Goal: Information Seeking & Learning: Learn about a topic

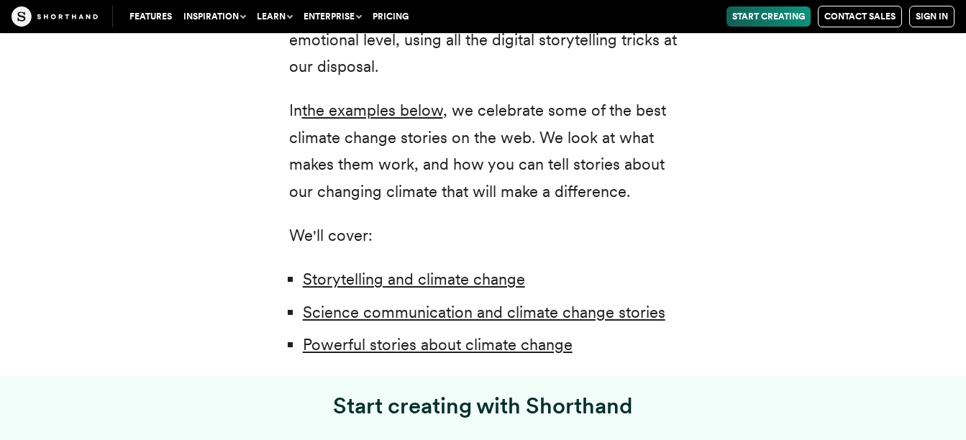
scroll to position [1037, 0]
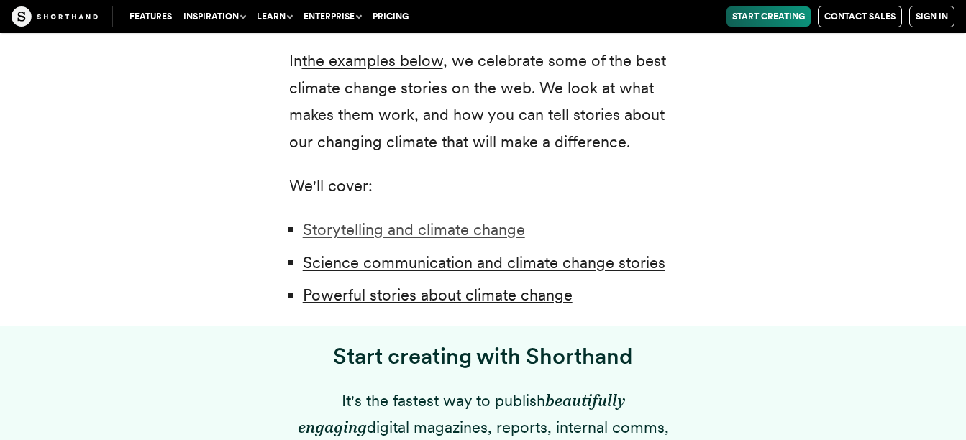
click at [370, 228] on link "Storytelling and climate change" at bounding box center [414, 229] width 222 height 19
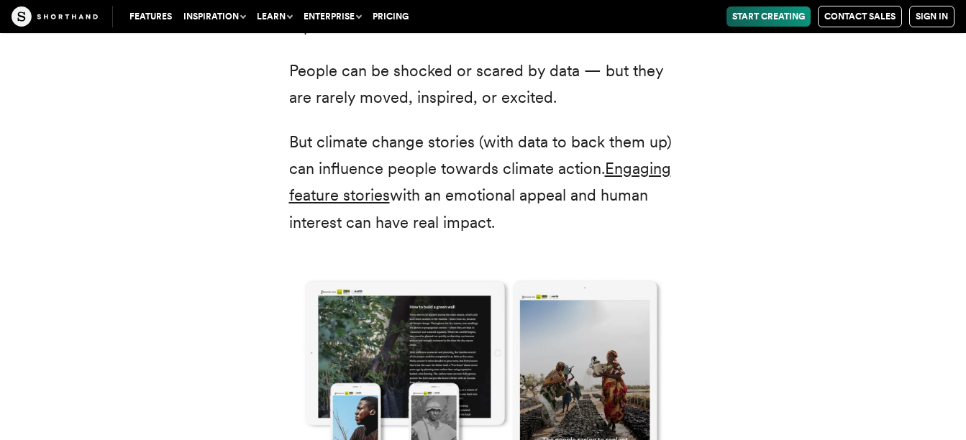
scroll to position [2190, 0]
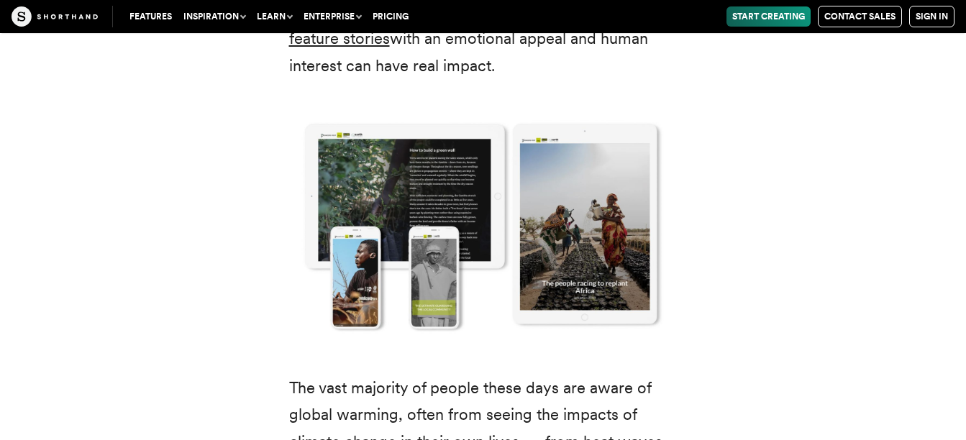
drag, startPoint x: 370, startPoint y: 228, endPoint x: 764, endPoint y: 197, distance: 396.0
click at [764, 197] on div "Scientists, policy-makers, and campaigners have already learned that the bare f…" at bounding box center [483, 129] width 892 height 902
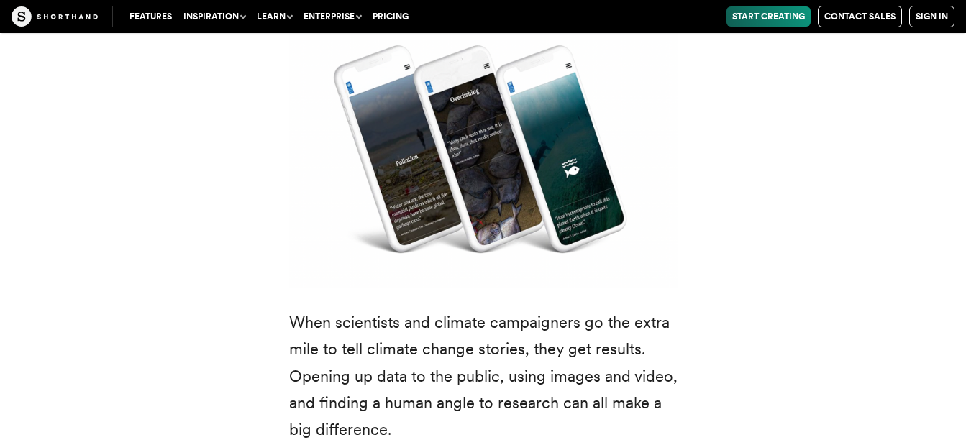
scroll to position [3748, 0]
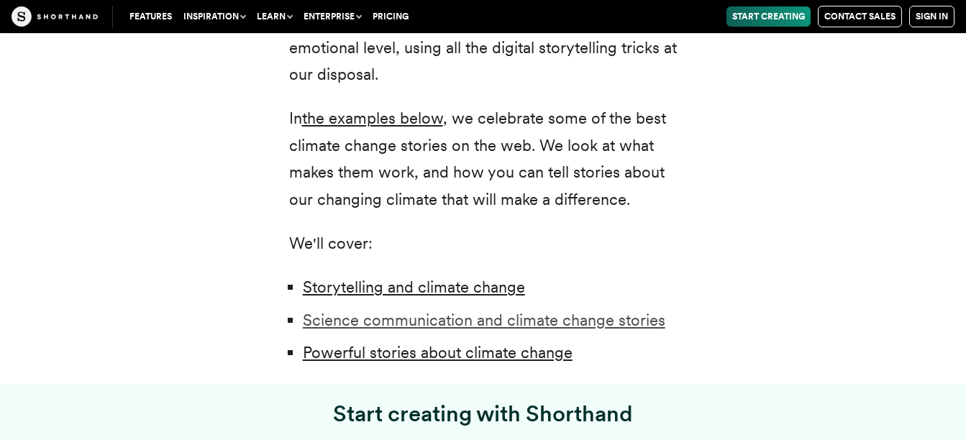
click at [421, 319] on link "Science communication and climate change stories" at bounding box center [484, 320] width 362 height 19
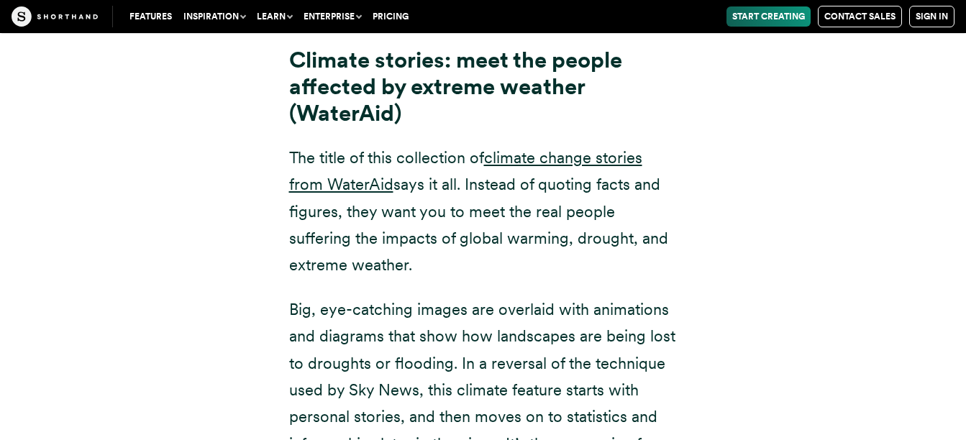
scroll to position [8136, 0]
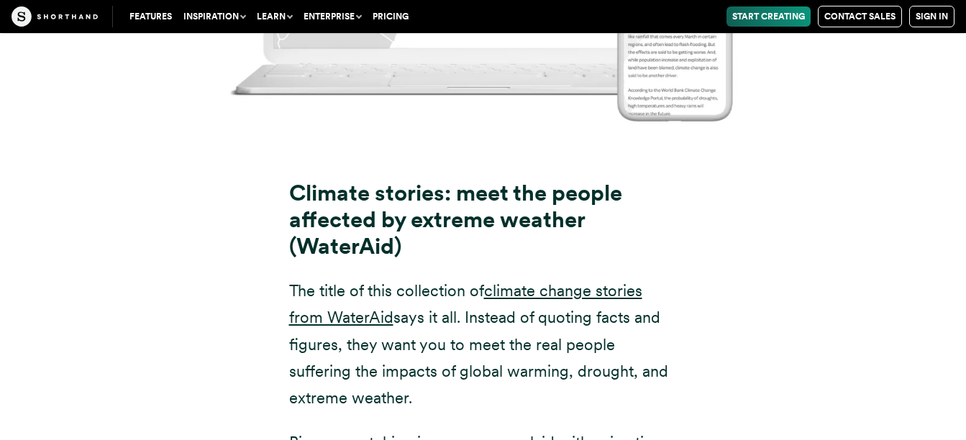
drag, startPoint x: 665, startPoint y: 315, endPoint x: 495, endPoint y: 212, distance: 199.0
click at [495, 212] on div "Climate stories: meet the people affected by extreme weather (WaterAid) The tit…" at bounding box center [483, 402] width 388 height 536
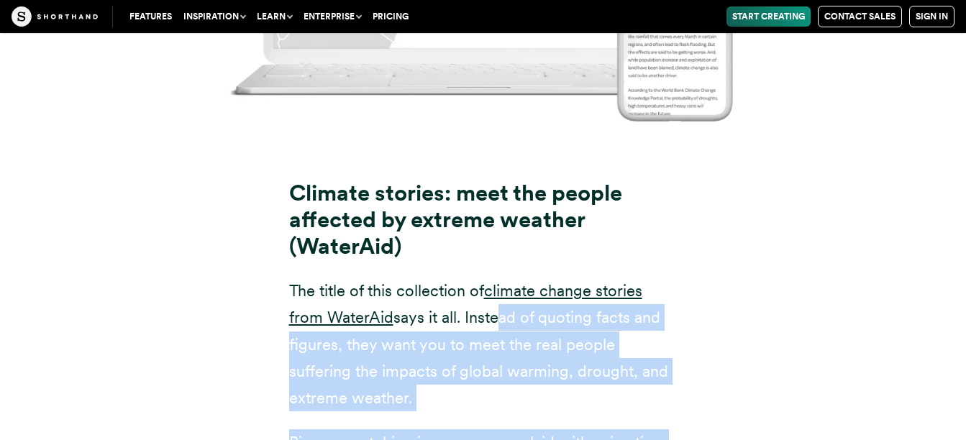
click at [768, 281] on div "Climate stories: meet the people affected by extreme weather (WaterAid) The tit…" at bounding box center [483, 411] width 892 height 554
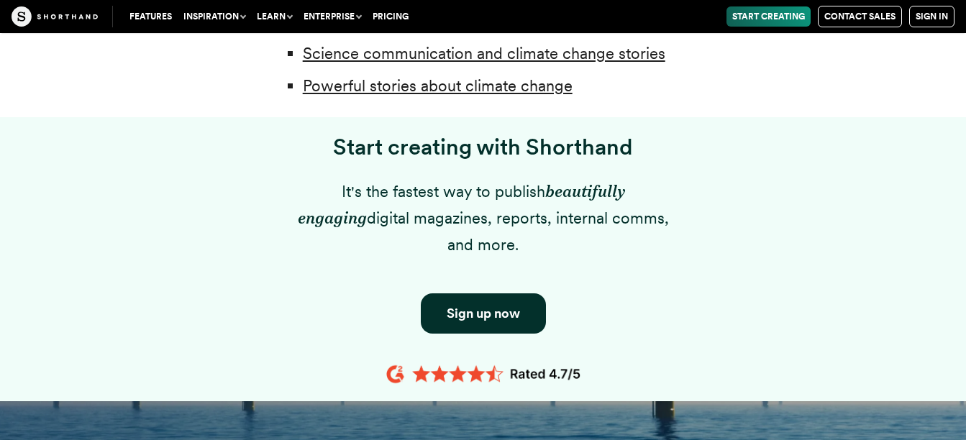
scroll to position [1247, 0]
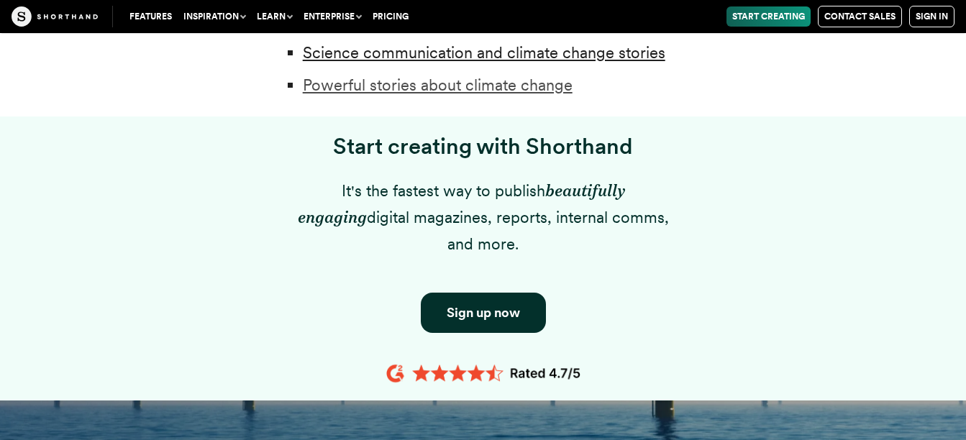
click at [503, 77] on link "Powerful stories about climate change" at bounding box center [438, 85] width 270 height 19
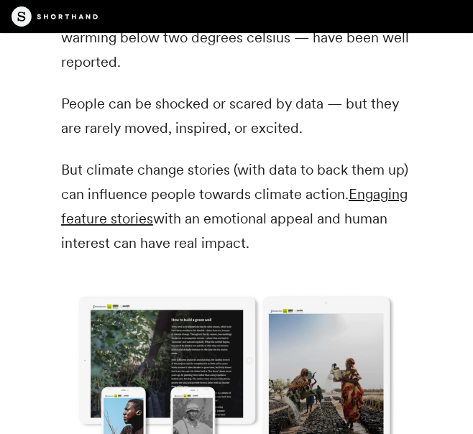
scroll to position [1832, 0]
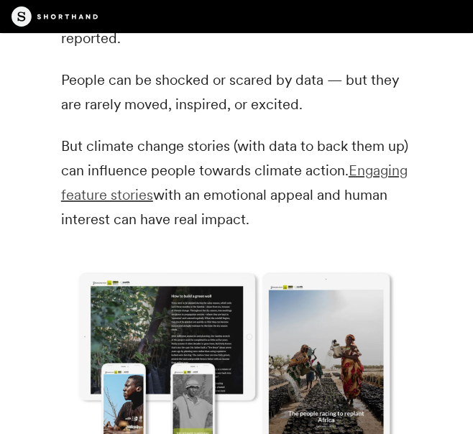
click at [378, 162] on link "Engaging feature stories" at bounding box center [234, 183] width 347 height 42
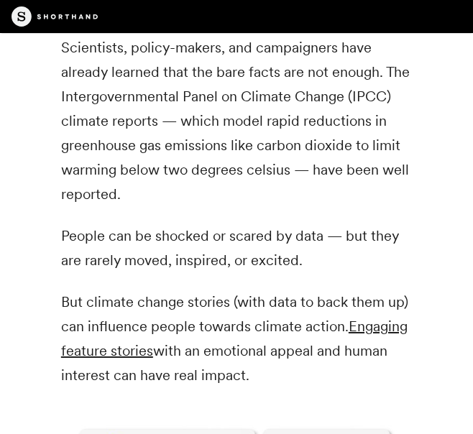
scroll to position [1676, 0]
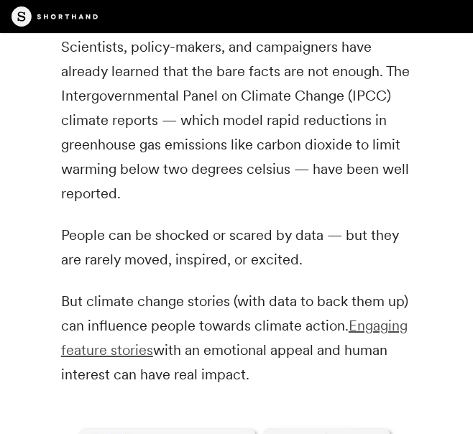
click at [129, 323] on link "Engaging feature stories" at bounding box center [234, 338] width 347 height 42
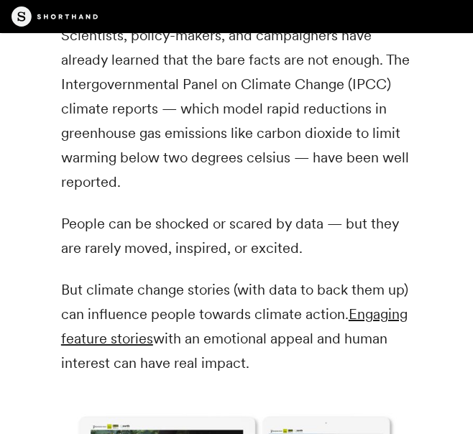
scroll to position [1691, 0]
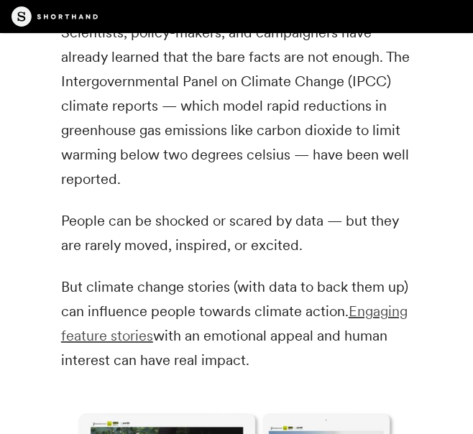
click at [110, 310] on link "Engaging feature stories" at bounding box center [234, 324] width 347 height 42
